Goal: Find contact information: Find contact information

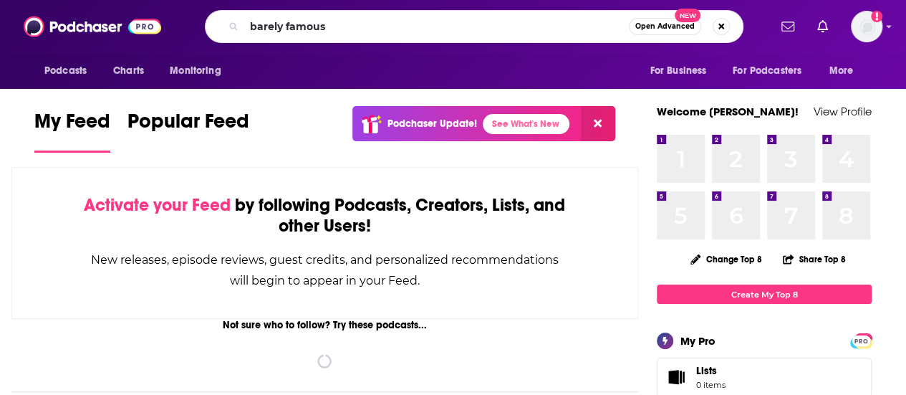
type input "barely famous"
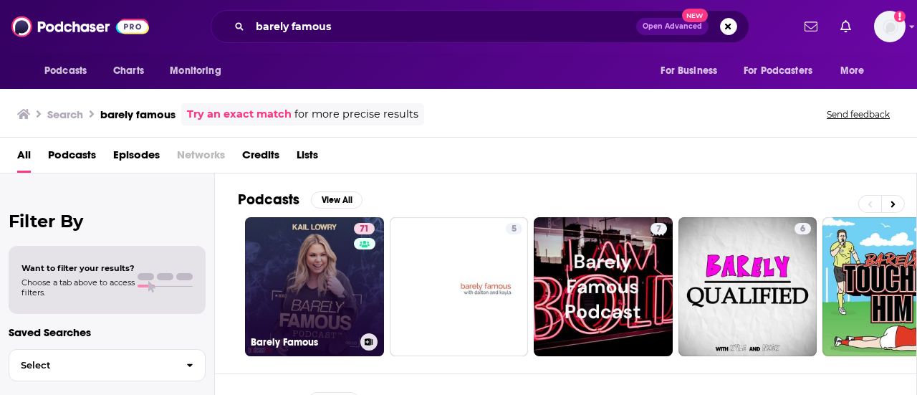
click at [338, 266] on link "71 Barely Famous" at bounding box center [314, 286] width 139 height 139
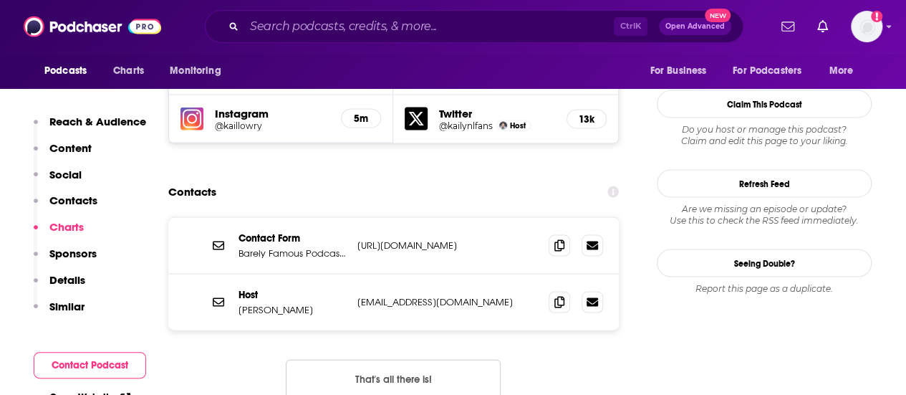
scroll to position [1371, 0]
click at [554, 292] on span at bounding box center [559, 302] width 21 height 21
click at [413, 240] on p "[URL][DOMAIN_NAME]" at bounding box center [447, 246] width 180 height 12
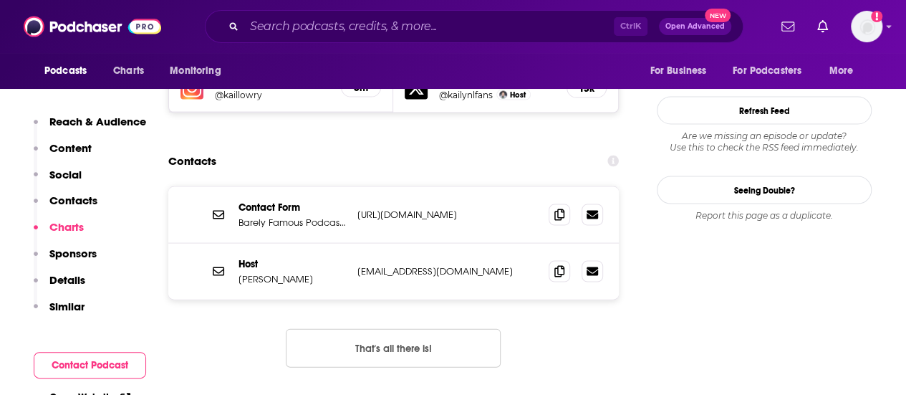
scroll to position [1402, 0]
drag, startPoint x: 361, startPoint y: 148, endPoint x: 440, endPoint y: 159, distance: 79.5
click at [440, 188] on div "Contact Form Barely Famous Podcast Contact Form [URL][DOMAIN_NAME] [URL][DOMAIN…" at bounding box center [393, 216] width 451 height 57
click at [557, 209] on icon at bounding box center [559, 214] width 10 height 11
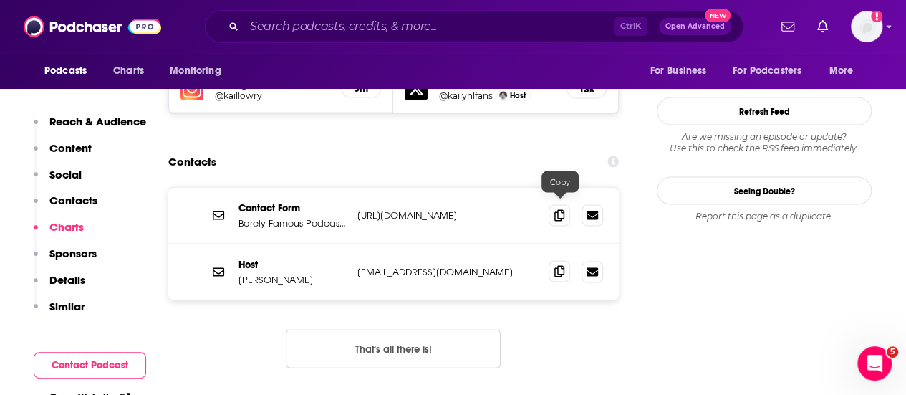
click at [564, 266] on icon at bounding box center [559, 271] width 10 height 11
